Goal: Task Accomplishment & Management: Use online tool/utility

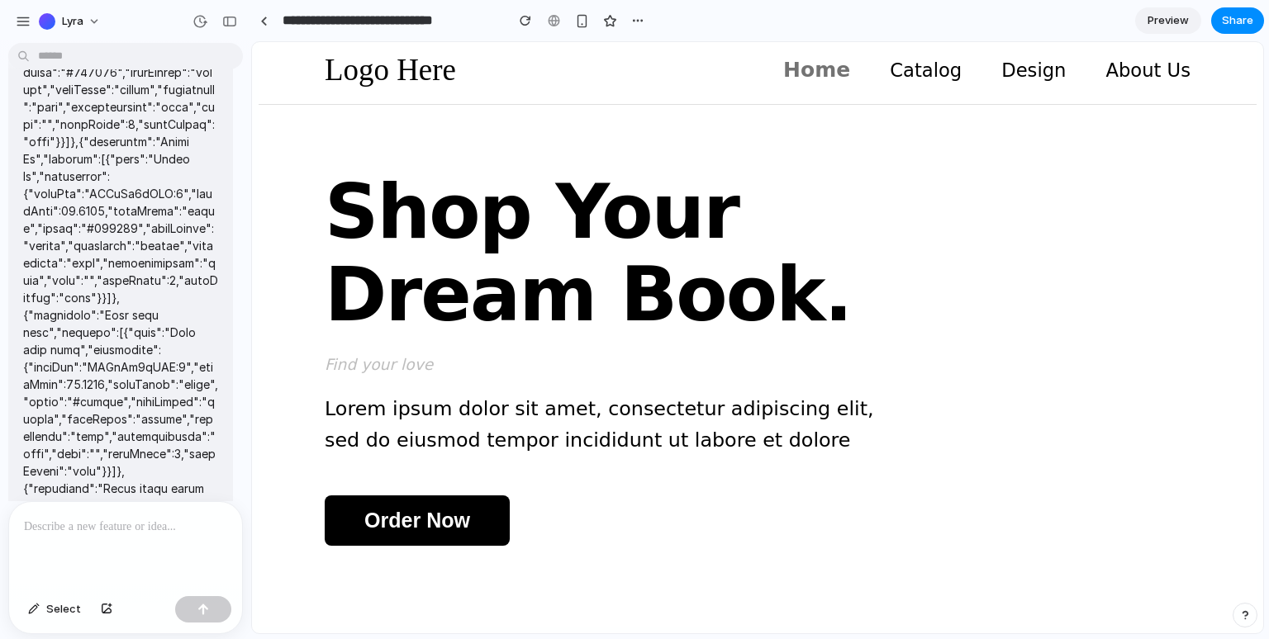
scroll to position [1020, 0]
click at [198, 561] on div at bounding box center [125, 546] width 233 height 88
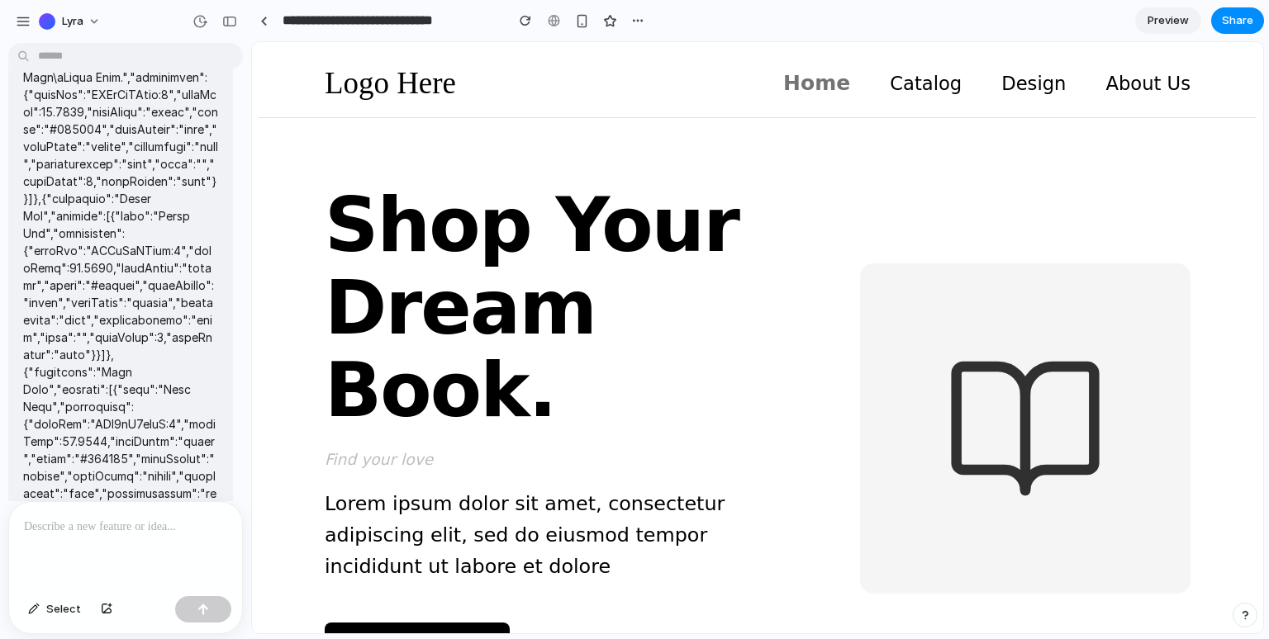
scroll to position [0, 0]
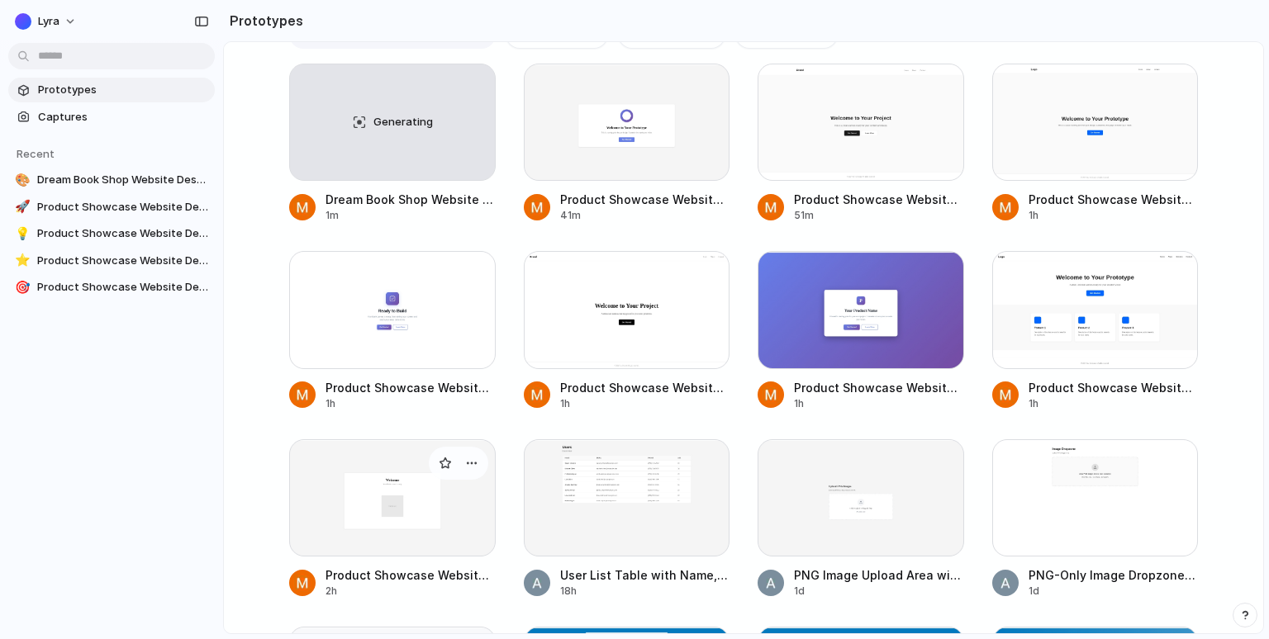
scroll to position [238, 0]
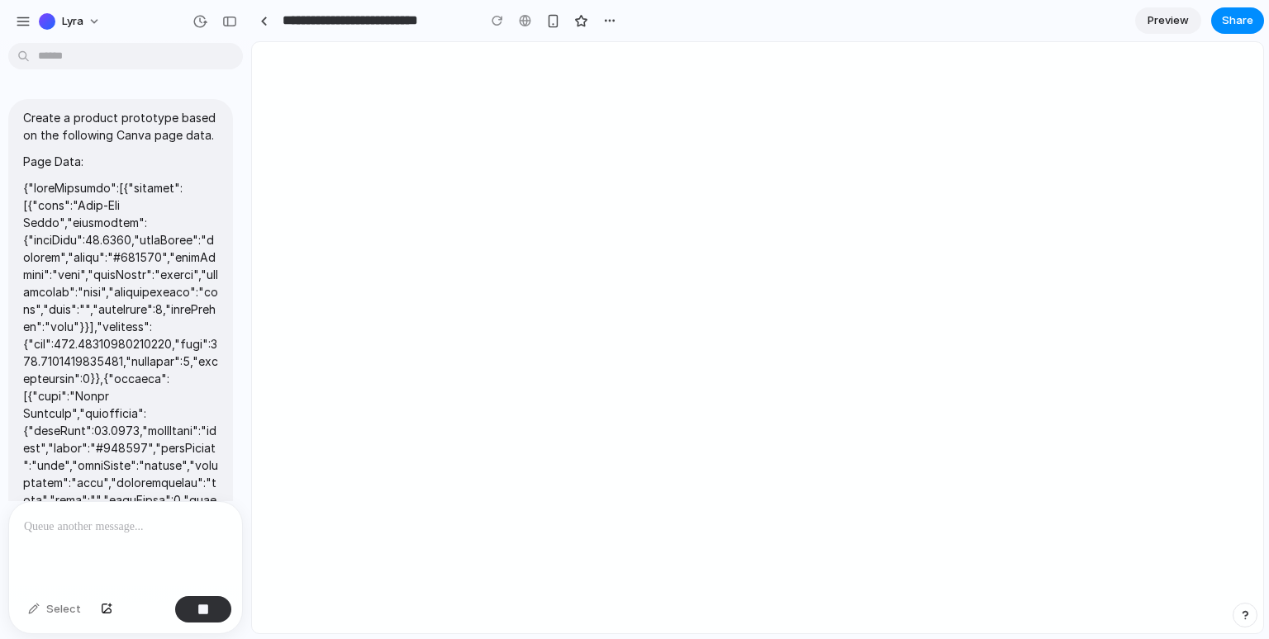
click at [542, 314] on div at bounding box center [757, 338] width 1011 height 592
